Goal: Check status: Check status

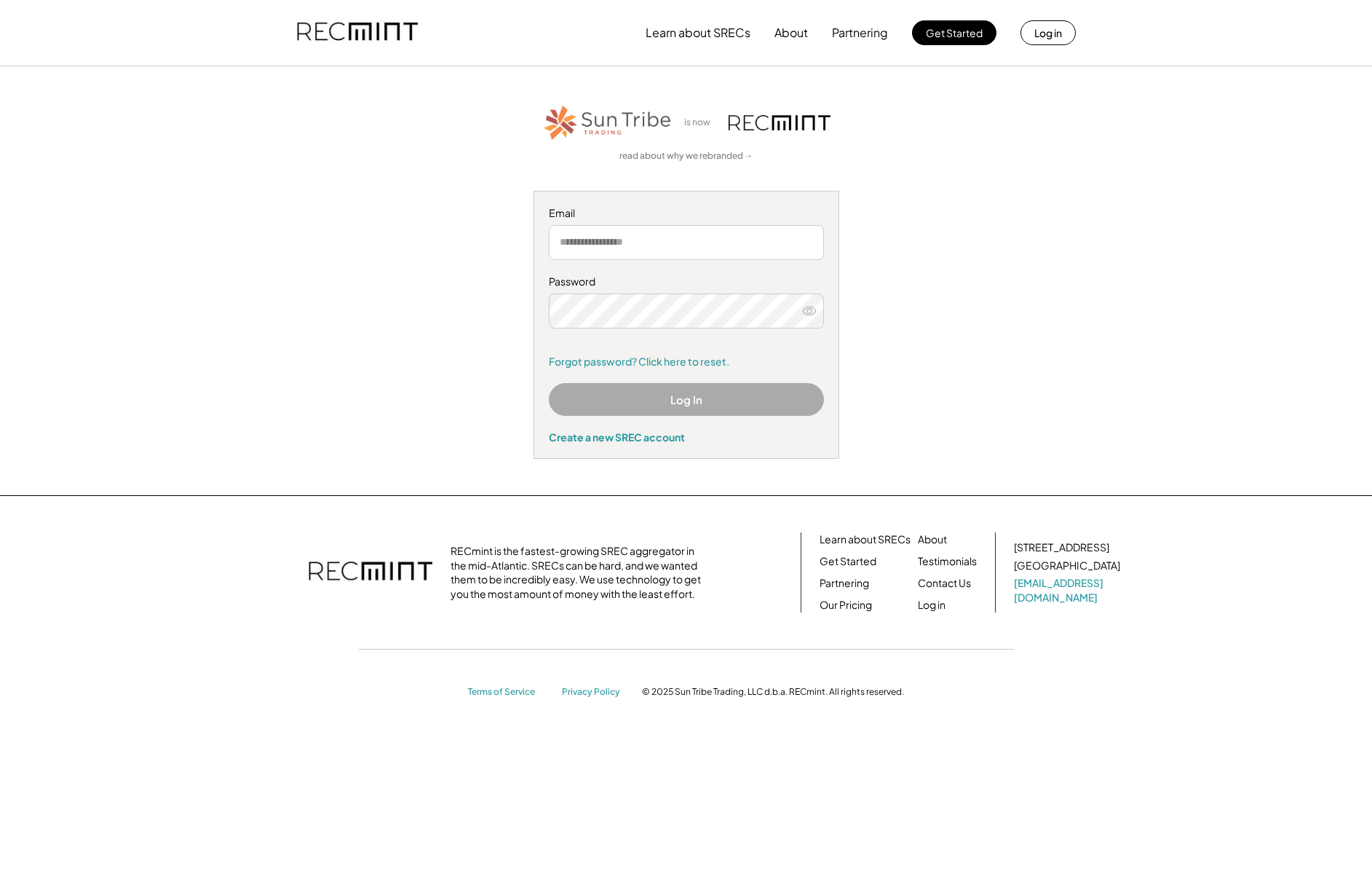
type input "**********"
click at [695, 406] on button "Log In" at bounding box center [687, 399] width 275 height 33
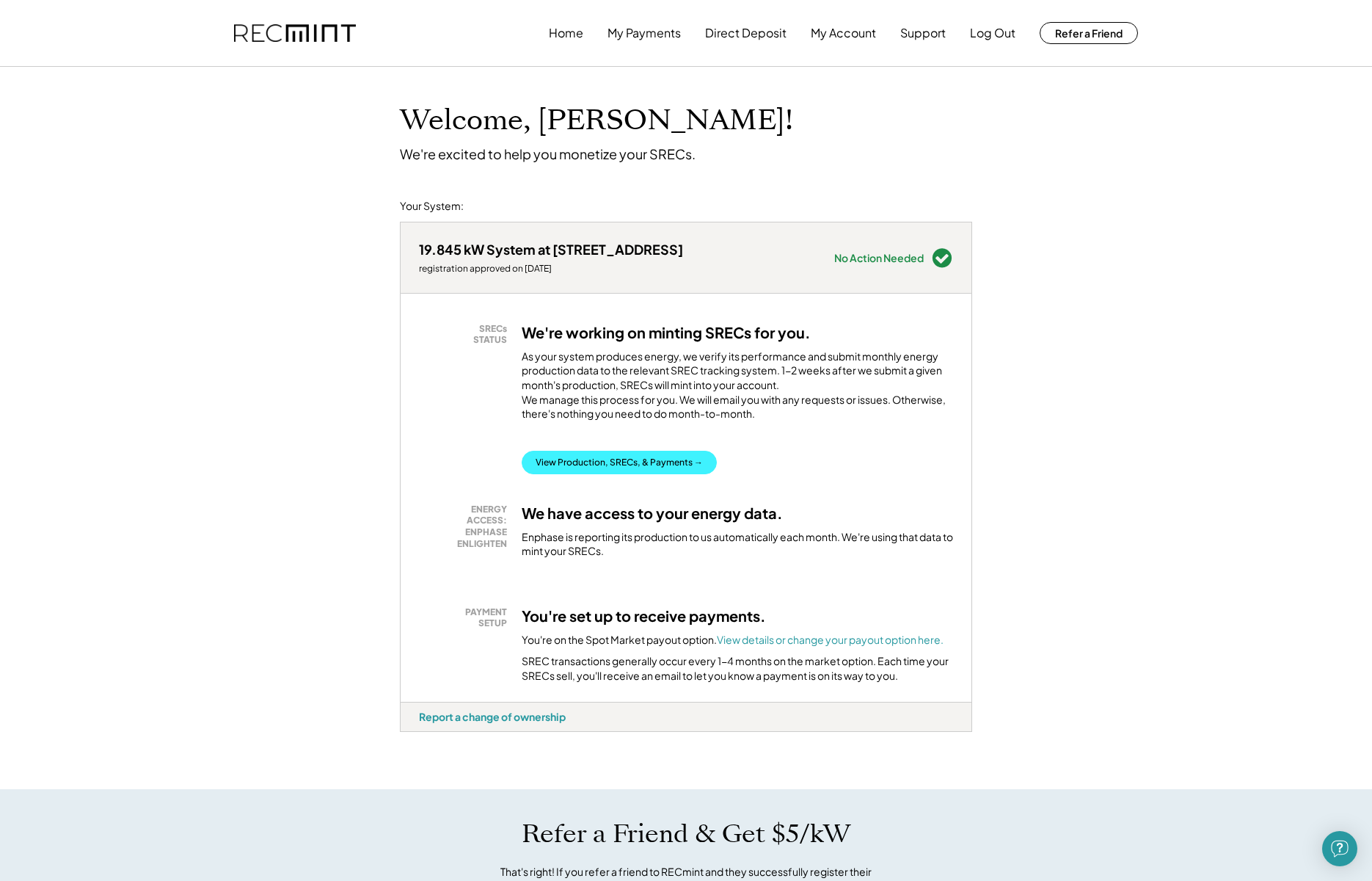
click at [688, 474] on button "View Production, SRECs, & Payments →" at bounding box center [619, 462] width 195 height 23
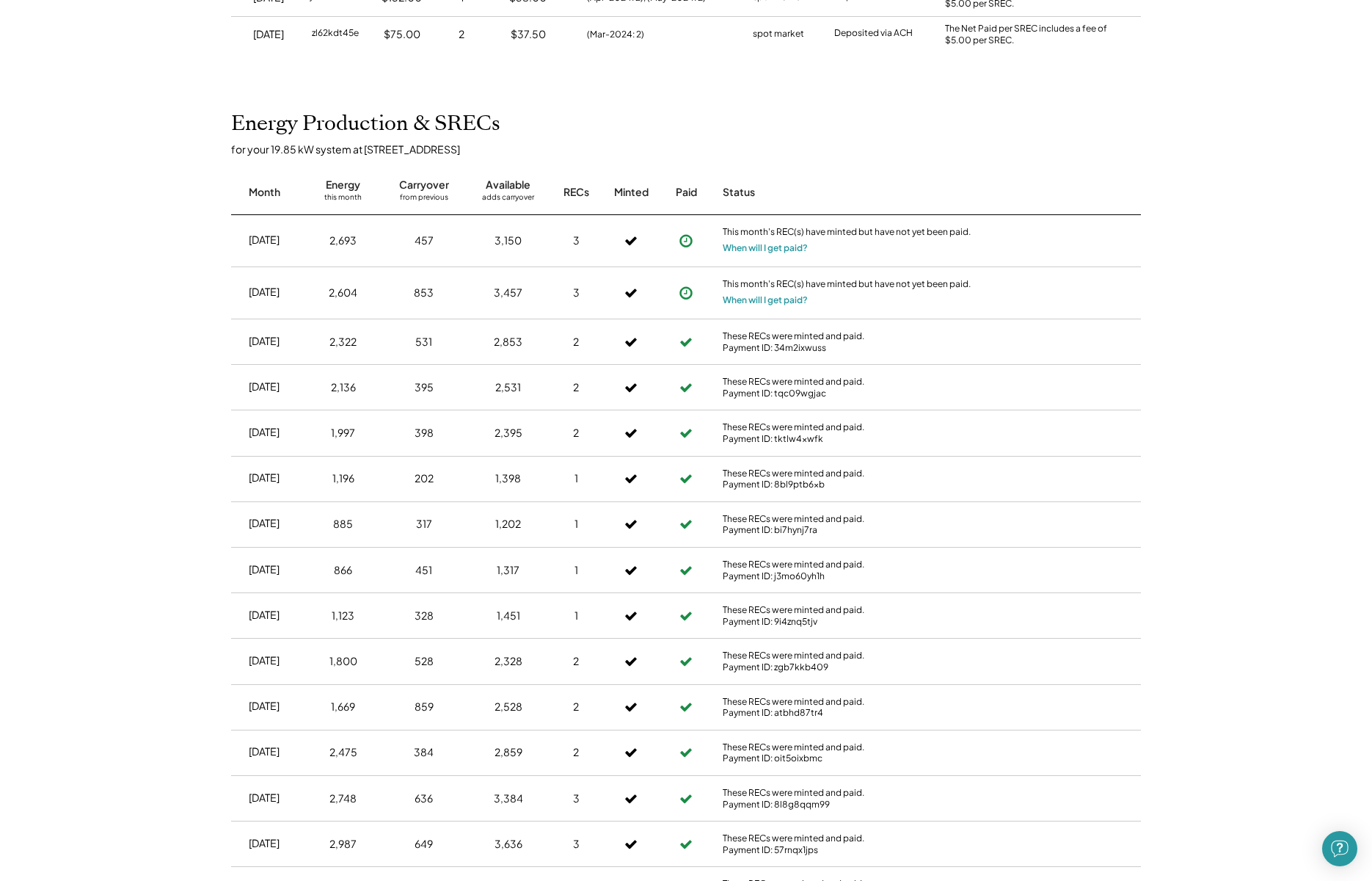
scroll to position [534, 0]
